Goal: Task Accomplishment & Management: Manage account settings

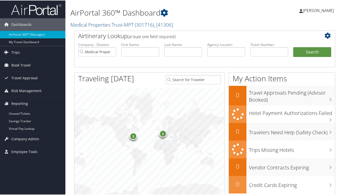
click at [5, 101] on icon at bounding box center [7, 103] width 8 height 8
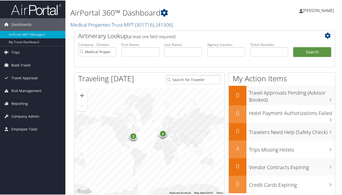
click at [12, 117] on span "Company Admin" at bounding box center [25, 116] width 28 height 13
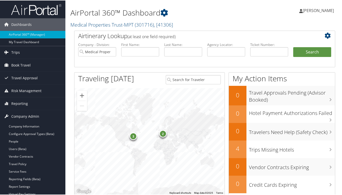
click at [19, 143] on link "People" at bounding box center [32, 142] width 65 height 8
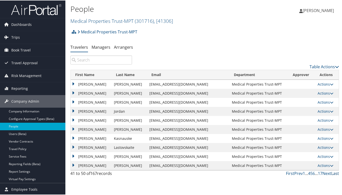
click at [331, 173] on link "Last" at bounding box center [335, 174] width 8 height 6
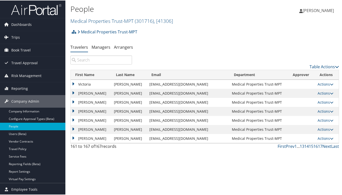
click at [73, 92] on td "[PERSON_NAME]" at bounding box center [91, 93] width 41 height 9
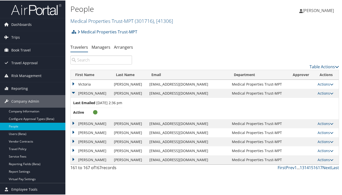
click at [320, 94] on link "Actions" at bounding box center [326, 93] width 16 height 5
click at [312, 109] on link "View Profile" at bounding box center [306, 109] width 46 height 9
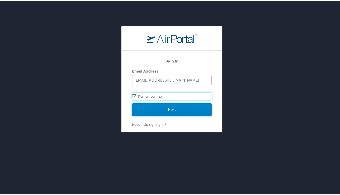
click at [181, 108] on input "Next" at bounding box center [171, 109] width 79 height 13
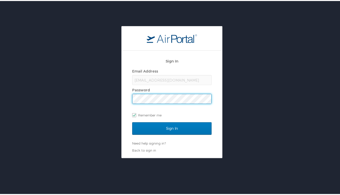
click at [132, 121] on input "Sign In" at bounding box center [171, 127] width 79 height 13
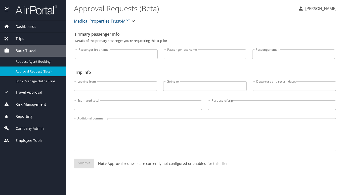
click at [7, 130] on icon at bounding box center [6, 128] width 5 height 5
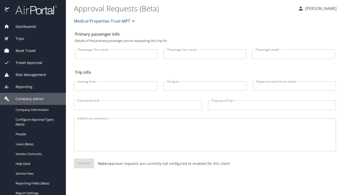
click at [30, 132] on span "People" at bounding box center [38, 134] width 44 height 5
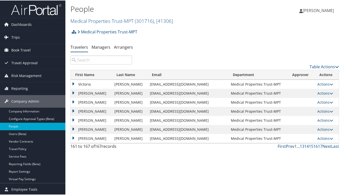
click at [70, 92] on div "People Medical Properties Trust-MPT ( 301716 ) , [ 41306 ] Medical Properties T…" at bounding box center [204, 97] width 279 height 195
click at [73, 92] on td "Vinson" at bounding box center [91, 93] width 41 height 9
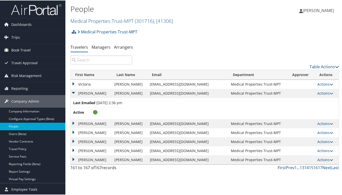
click at [330, 94] on icon at bounding box center [332, 93] width 4 height 4
click at [314, 109] on link "View Profile" at bounding box center [305, 109] width 46 height 9
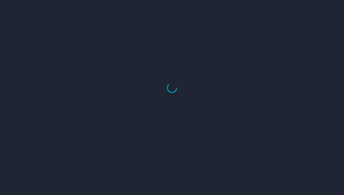
select select "US"
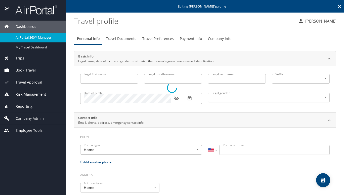
type input "[PERSON_NAME]"
type input "[DEMOGRAPHIC_DATA]"
select select "US"
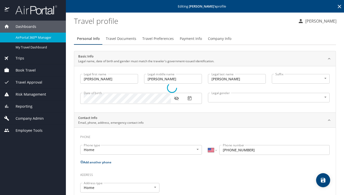
select select "EG"
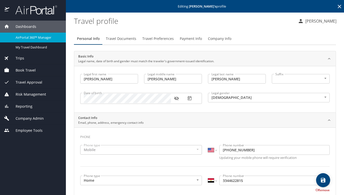
click at [157, 37] on span "Travel Preferences" at bounding box center [157, 39] width 31 height 6
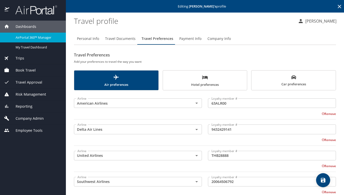
click at [258, 78] on span "Car preferences" at bounding box center [294, 81] width 78 height 12
